Goal: Information Seeking & Learning: Learn about a topic

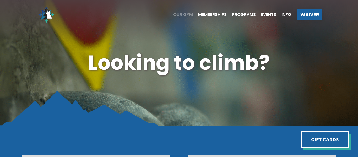
click at [187, 14] on span "Our Gym" at bounding box center [183, 15] width 20 height 4
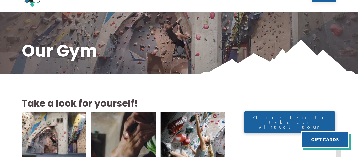
scroll to position [19, 0]
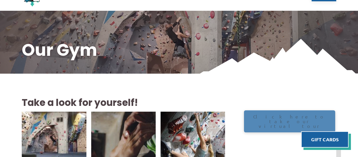
click at [288, 122] on div "Click here to take our virtual tour" at bounding box center [289, 121] width 91 height 22
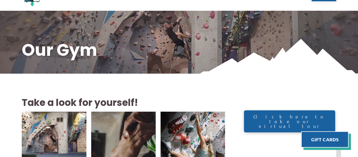
scroll to position [0, 0]
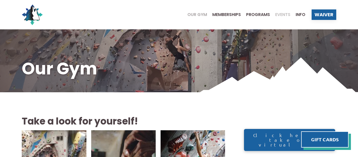
click at [278, 14] on span "Events" at bounding box center [282, 15] width 15 height 4
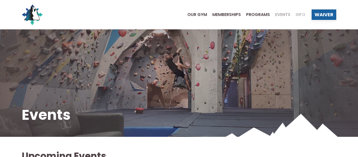
click at [301, 15] on span "Info" at bounding box center [300, 15] width 10 height 4
